Goal: Find specific page/section: Find specific page/section

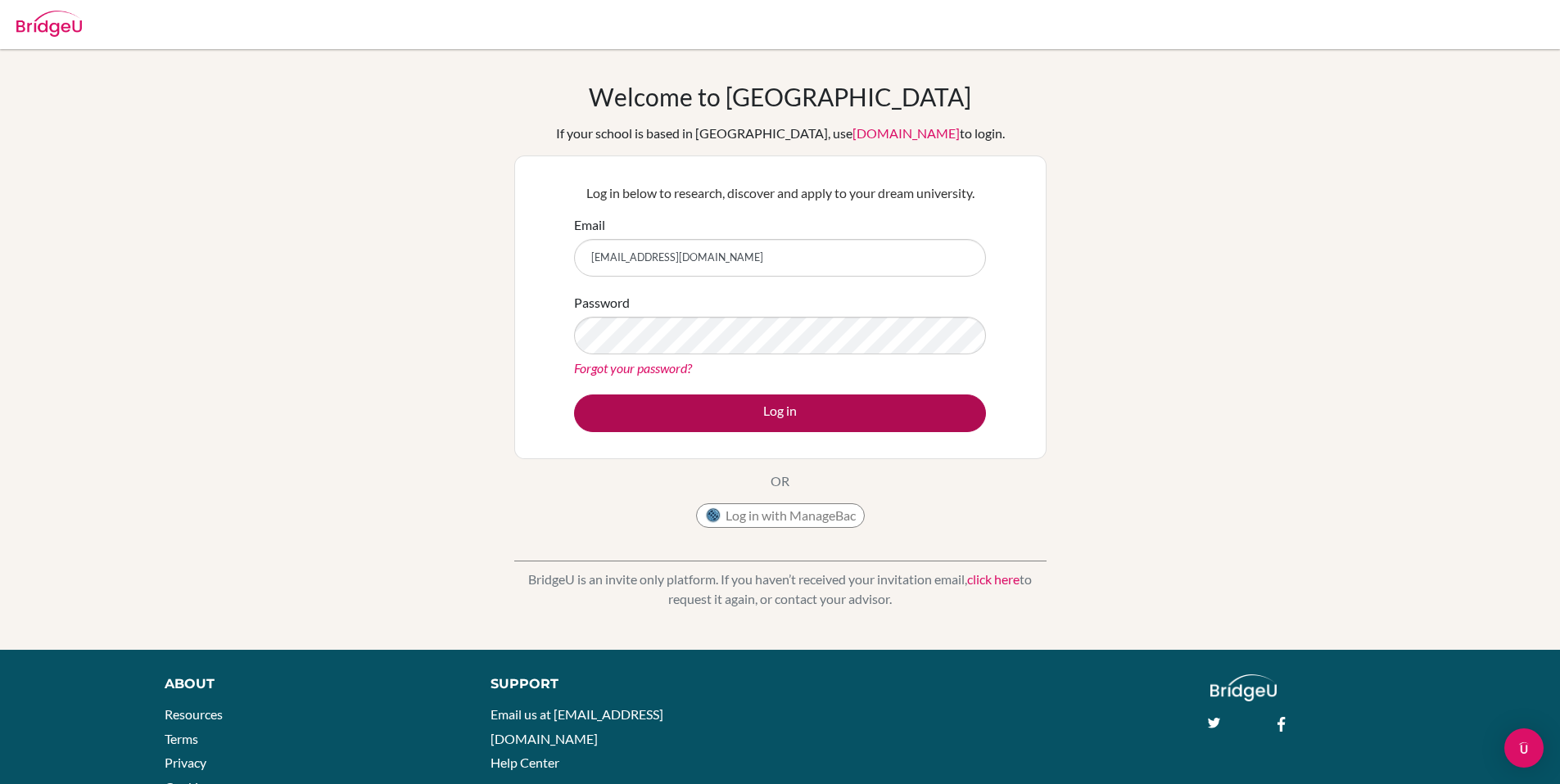
click at [752, 408] on button "Log in" at bounding box center [780, 413] width 412 height 37
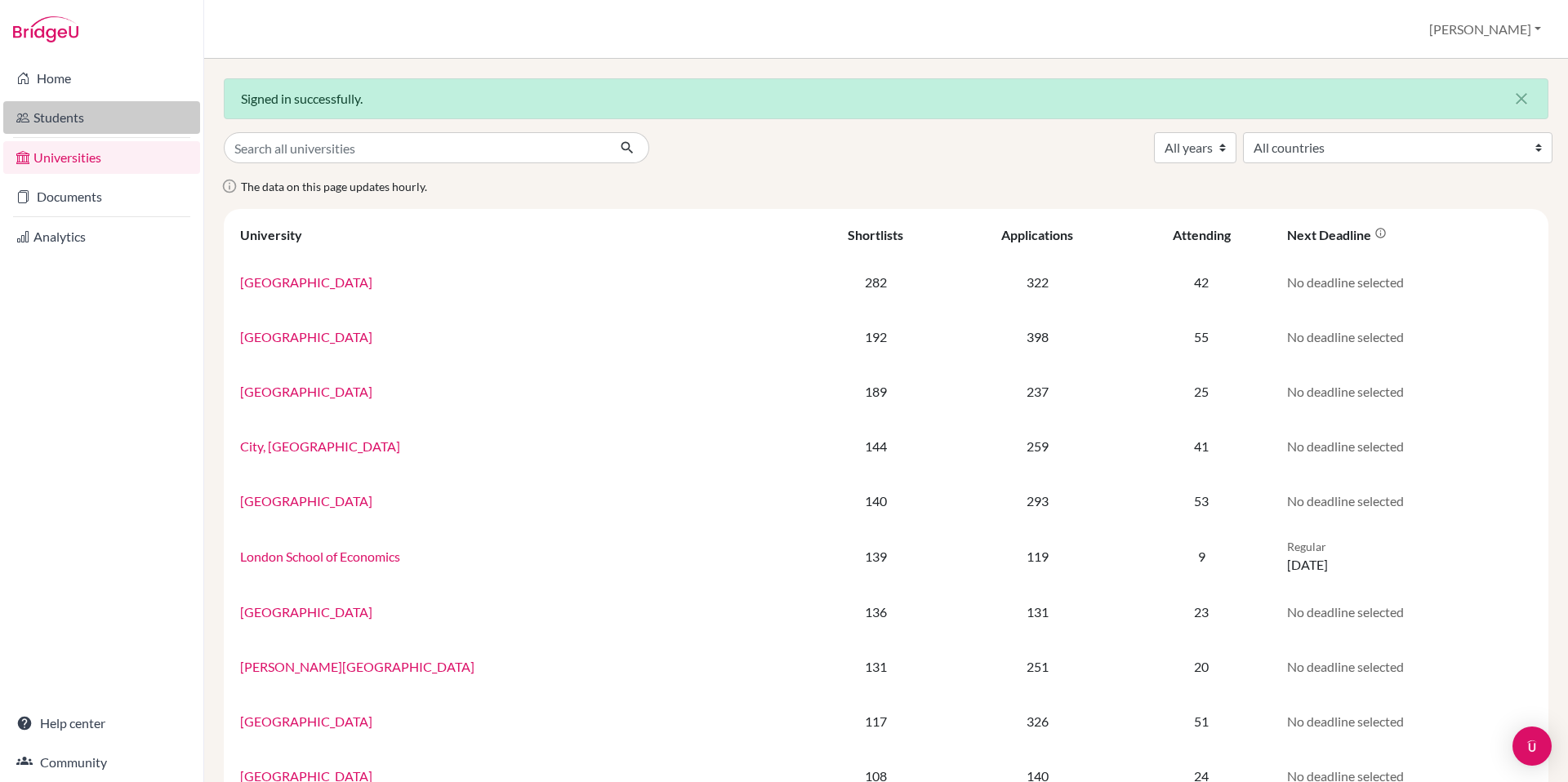
click at [55, 122] on link "Students" at bounding box center [102, 117] width 197 height 33
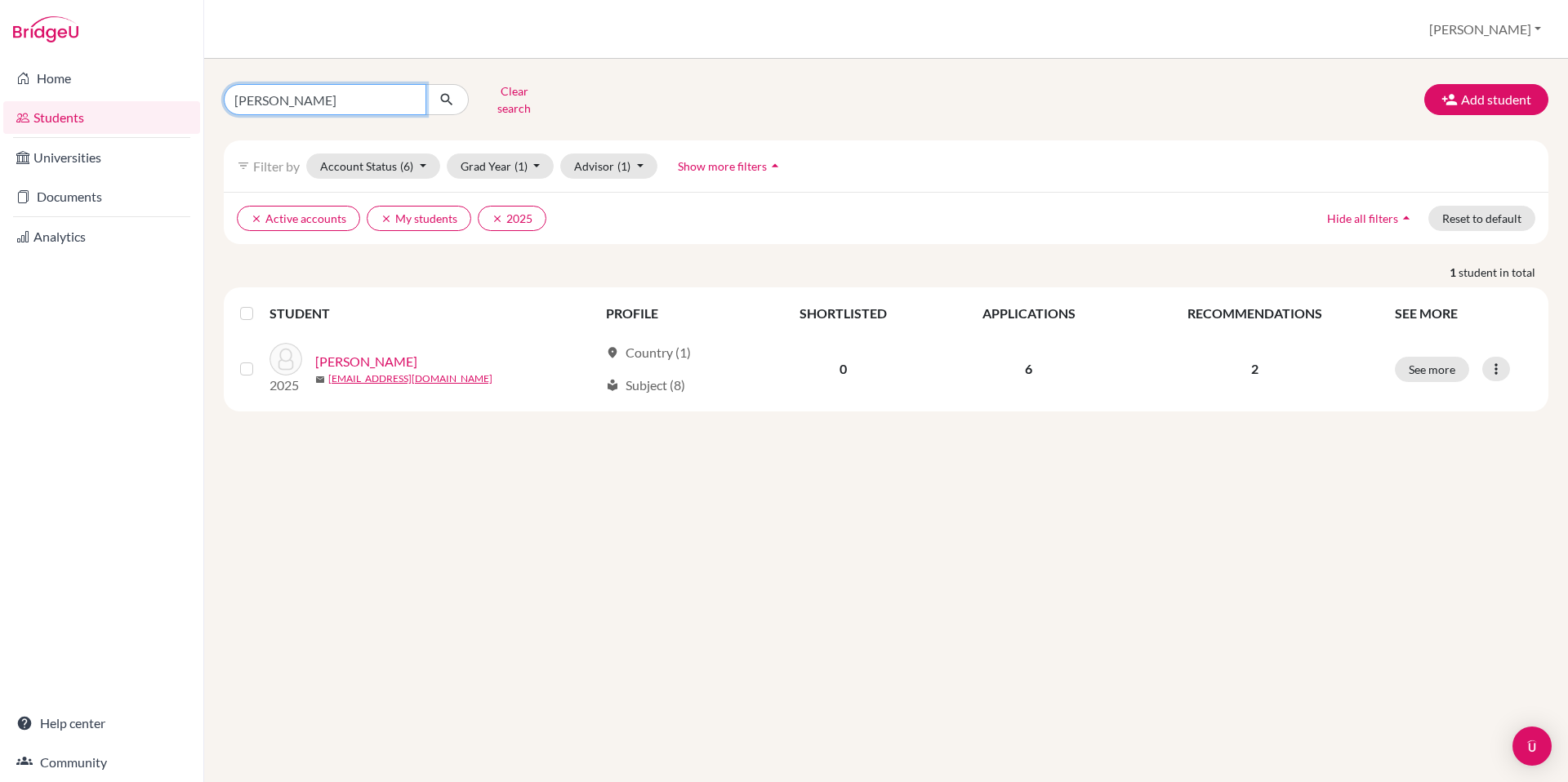
click at [299, 98] on input "[PERSON_NAME]" at bounding box center [325, 99] width 202 height 31
click at [299, 98] on input "riley" at bounding box center [325, 99] width 202 height 31
type input "ayush"
click button "submit" at bounding box center [447, 99] width 44 height 31
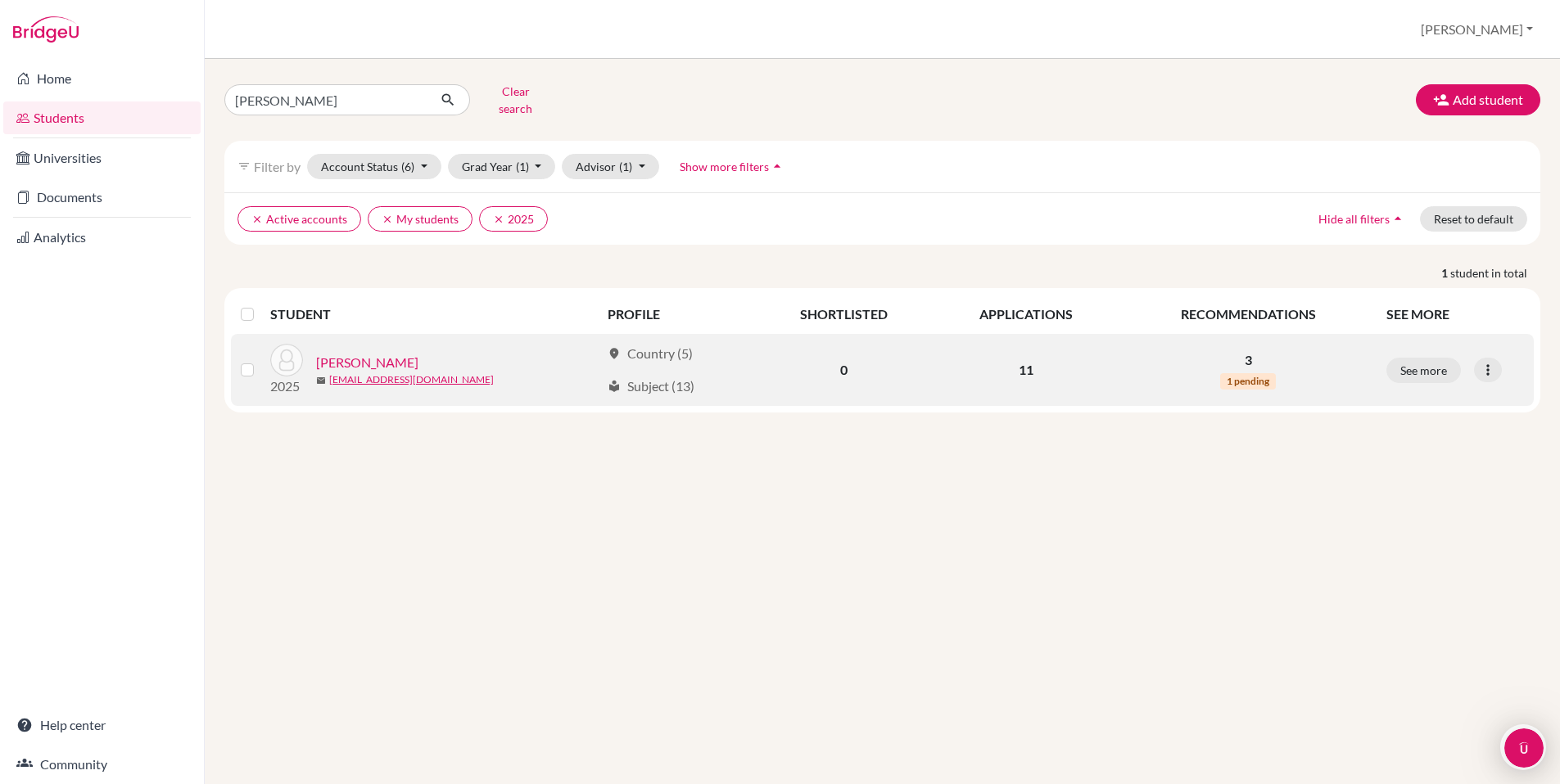
click at [385, 352] on link "[PERSON_NAME]" at bounding box center [367, 362] width 102 height 20
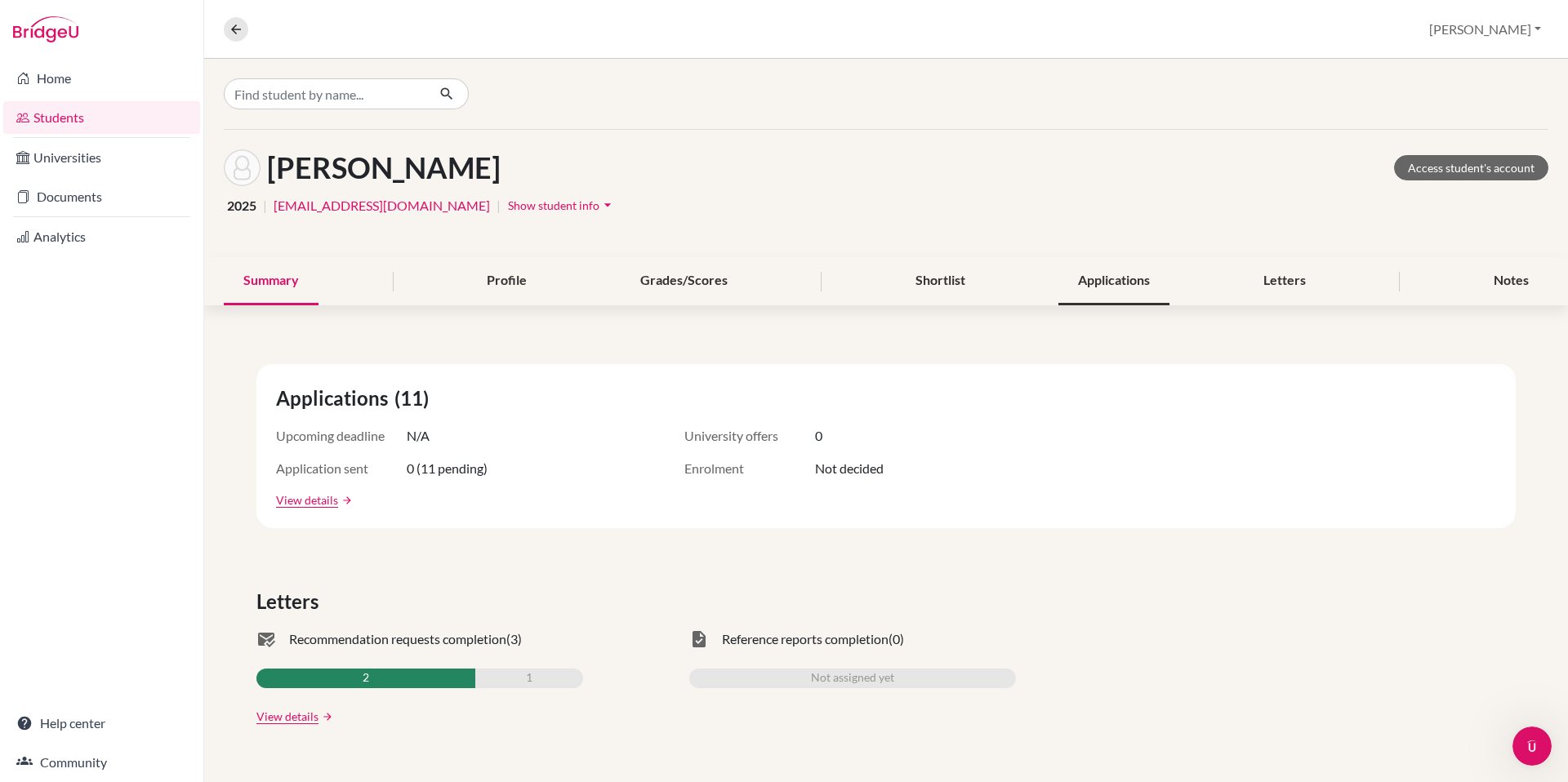
click at [1106, 270] on div "Applications" at bounding box center [1113, 281] width 111 height 48
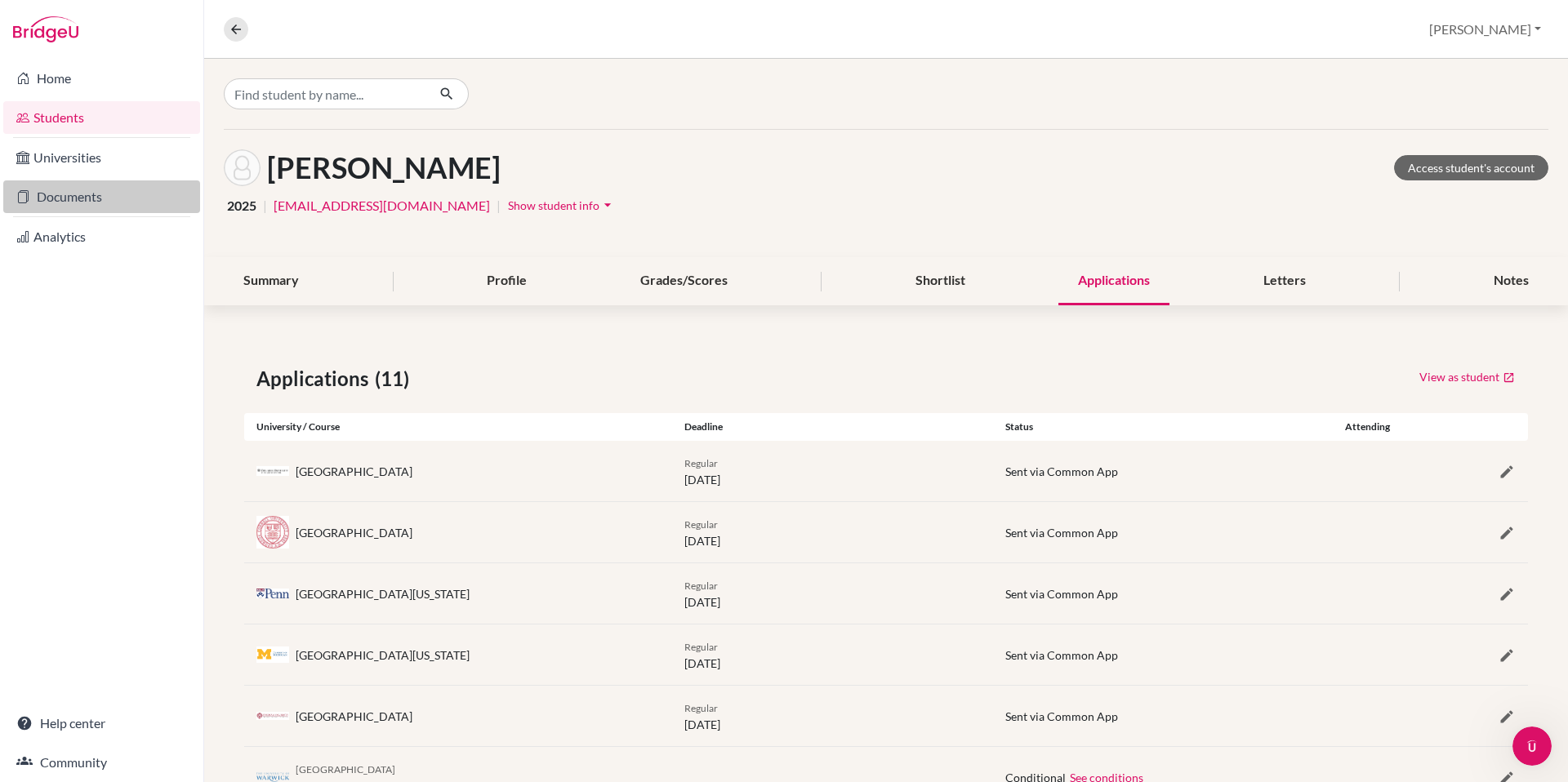
click at [65, 201] on link "Documents" at bounding box center [102, 196] width 197 height 33
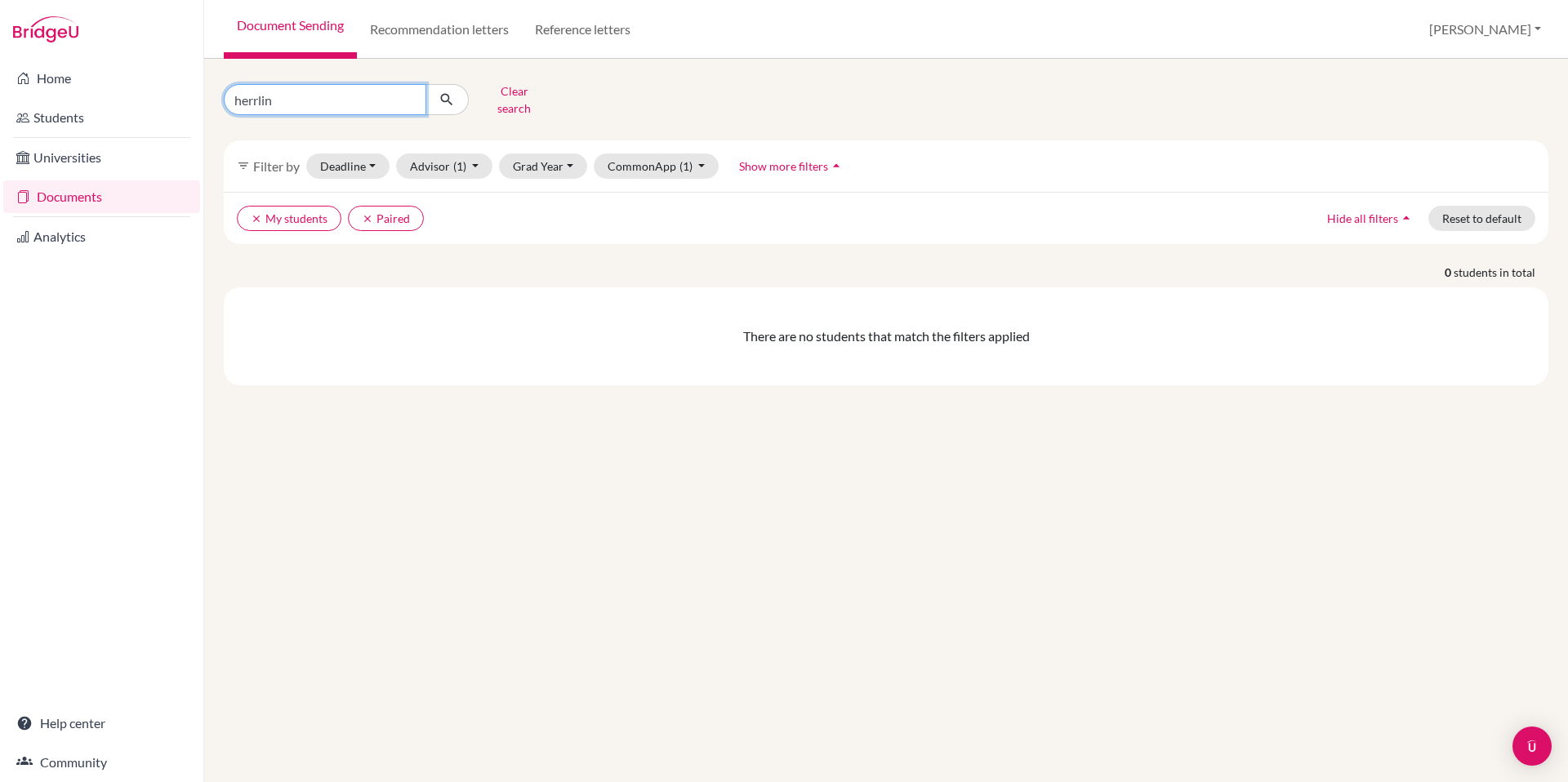
click at [302, 91] on input "herrlin" at bounding box center [325, 99] width 202 height 31
type input "ayush"
click button "submit" at bounding box center [447, 99] width 44 height 31
click at [362, 213] on icon "clear" at bounding box center [368, 218] width 12 height 12
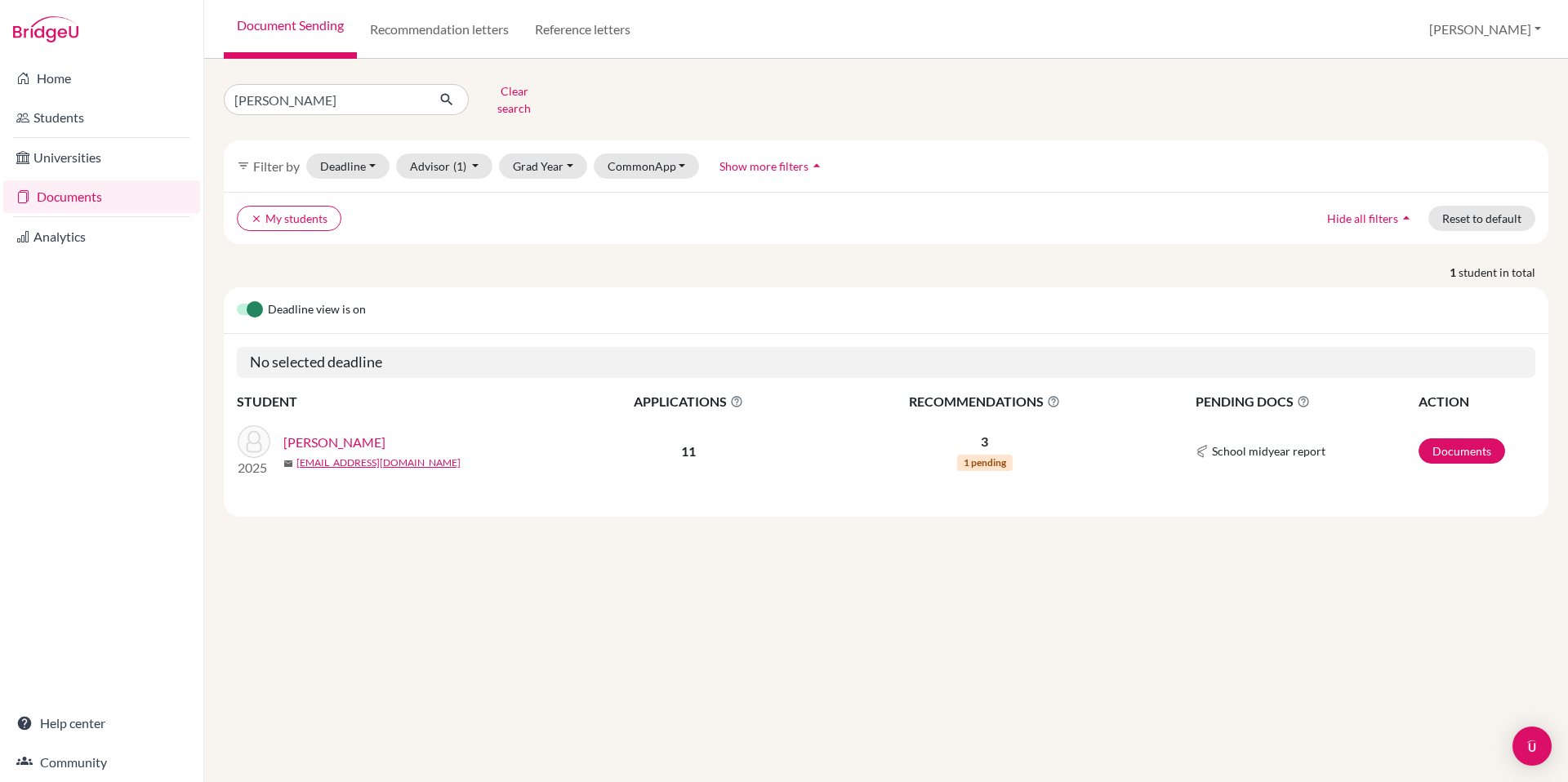
click at [337, 433] on link "[PERSON_NAME]" at bounding box center [334, 443] width 102 height 20
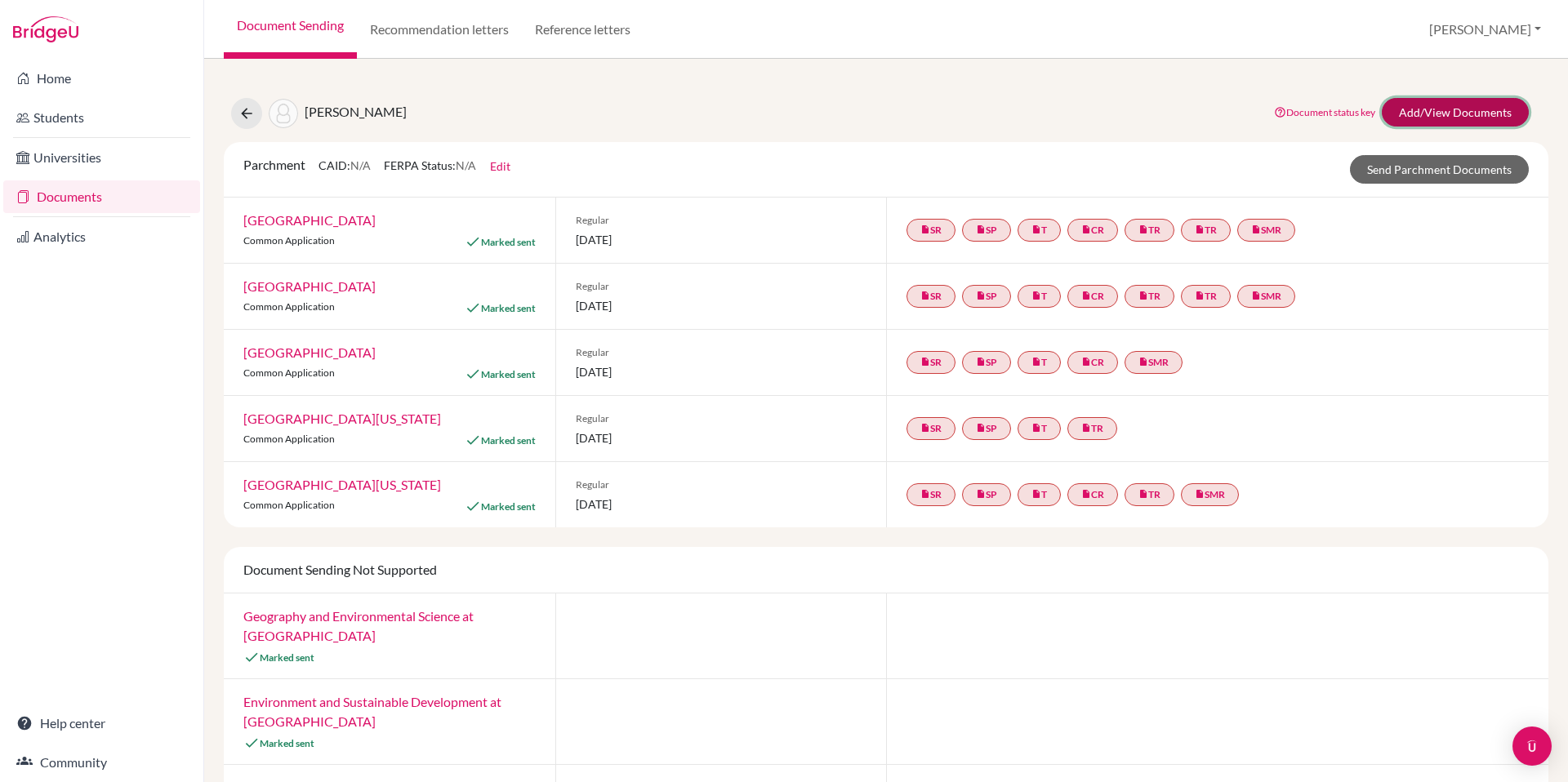
click at [1468, 113] on link "Add/View Documents" at bounding box center [1455, 112] width 147 height 28
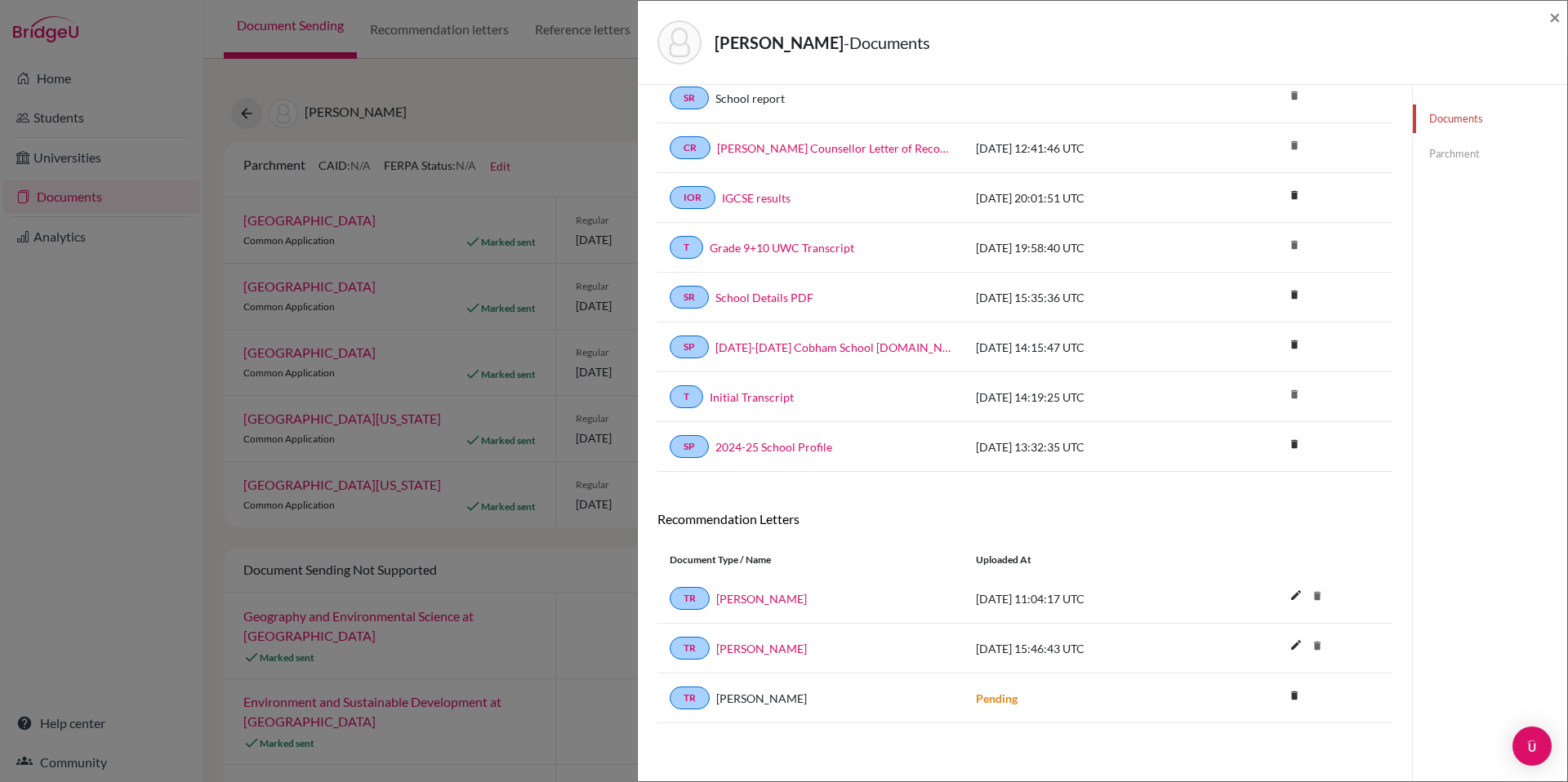
scroll to position [440, 0]
click at [755, 595] on link "[PERSON_NAME]" at bounding box center [762, 597] width 91 height 17
